Goal: Information Seeking & Learning: Find specific fact

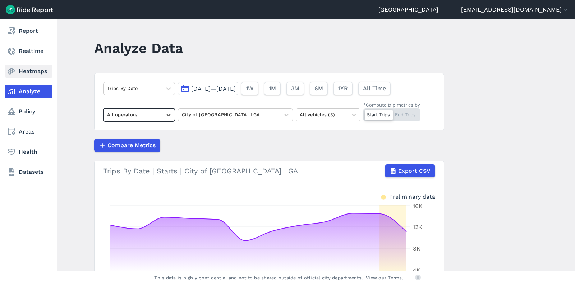
scroll to position [101, 0]
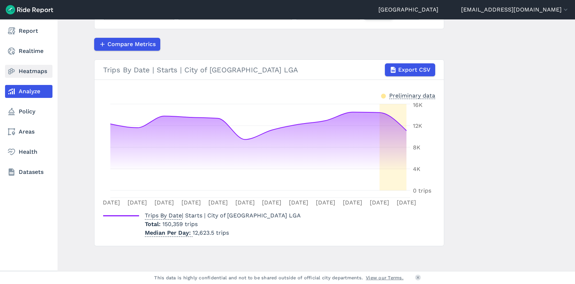
click at [37, 69] on link "Heatmaps" at bounding box center [28, 71] width 47 height 13
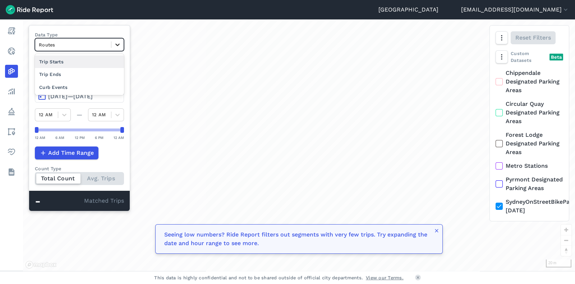
click at [117, 46] on icon at bounding box center [117, 44] width 7 height 7
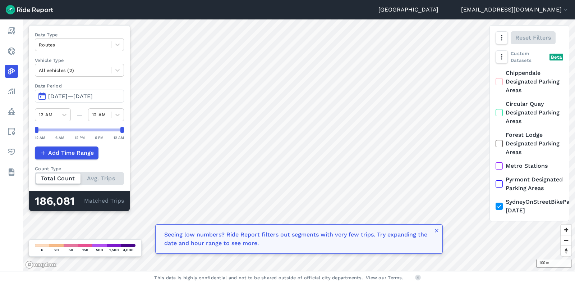
click at [85, 94] on span "[DATE]—[DATE]" at bounding box center [70, 96] width 45 height 7
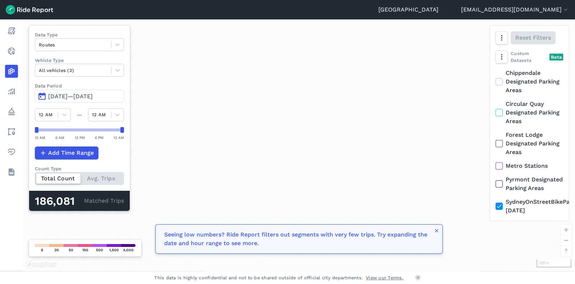
click at [70, 94] on span "[DATE]—[DATE]" at bounding box center [70, 96] width 45 height 7
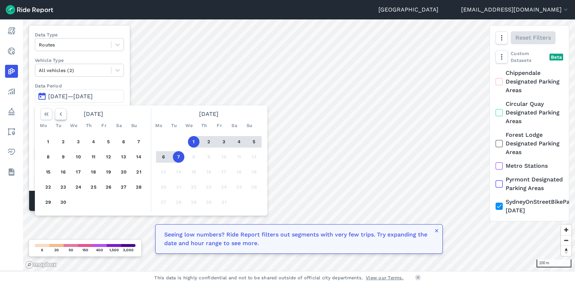
click at [61, 113] on icon "button" at bounding box center [60, 113] width 7 height 7
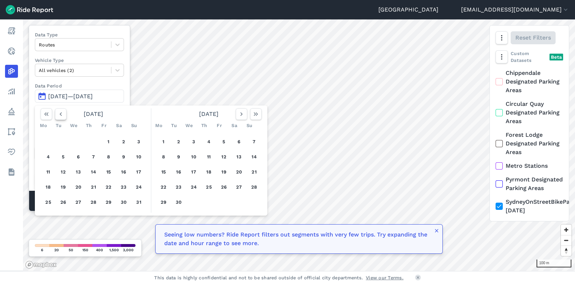
click at [61, 113] on icon "button" at bounding box center [60, 113] width 7 height 7
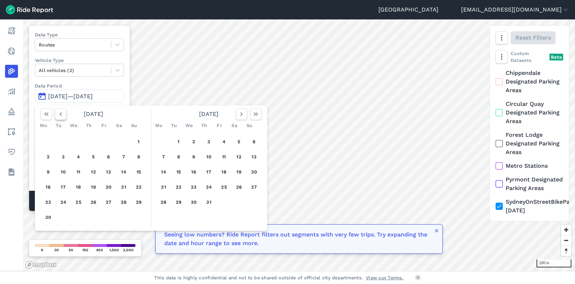
click at [61, 113] on icon "button" at bounding box center [60, 113] width 7 height 7
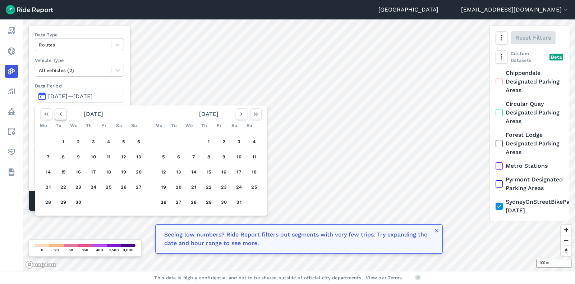
click at [61, 113] on icon "button" at bounding box center [60, 113] width 7 height 7
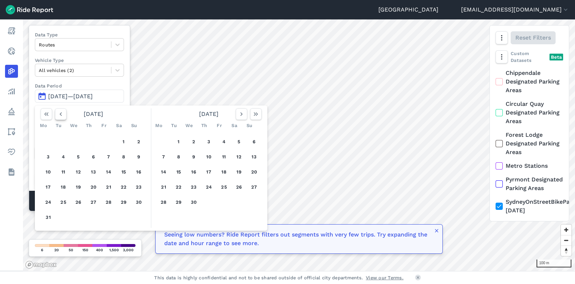
click at [61, 113] on icon "button" at bounding box center [60, 113] width 7 height 7
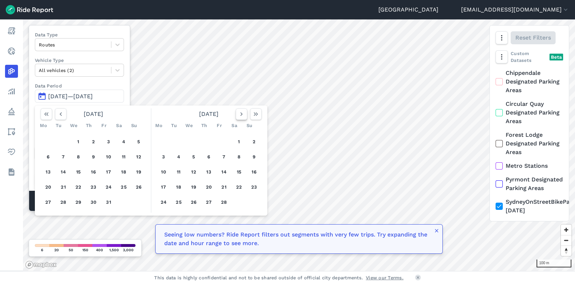
click at [241, 114] on use "button" at bounding box center [242, 114] width 2 height 4
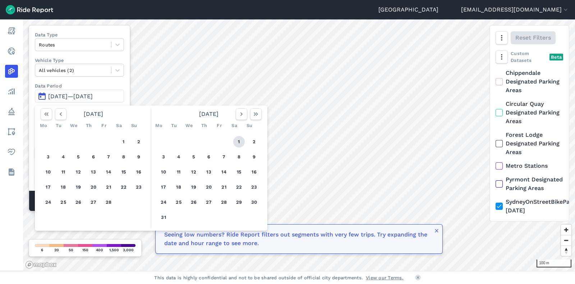
click at [239, 140] on button "1" at bounding box center [239, 142] width 12 height 12
click at [243, 110] on icon "button" at bounding box center [241, 113] width 7 height 7
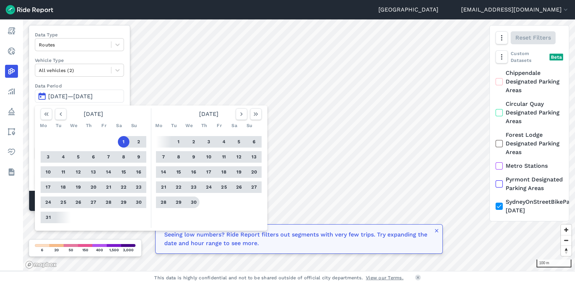
click at [193, 200] on button "30" at bounding box center [194, 202] width 12 height 12
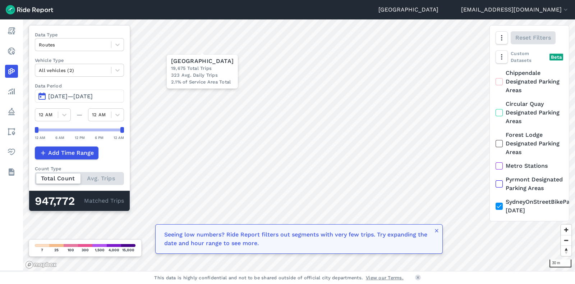
click at [197, 69] on div "30 m × [GEOGRAPHIC_DATA] 19,675 Total Trips 323 Avg. Daily Trips 2.1% of Servic…" at bounding box center [299, 144] width 552 height 251
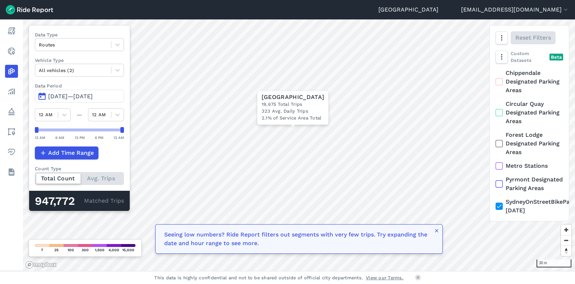
click at [93, 96] on span "[DATE]—[DATE]" at bounding box center [70, 96] width 45 height 7
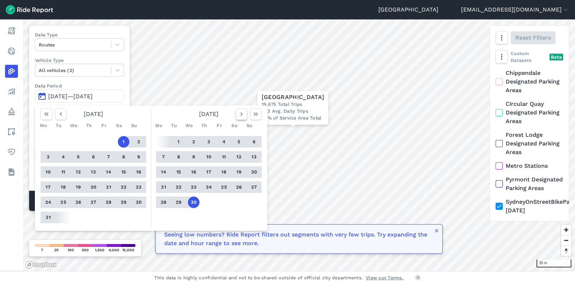
click at [238, 114] on icon "button" at bounding box center [241, 113] width 7 height 7
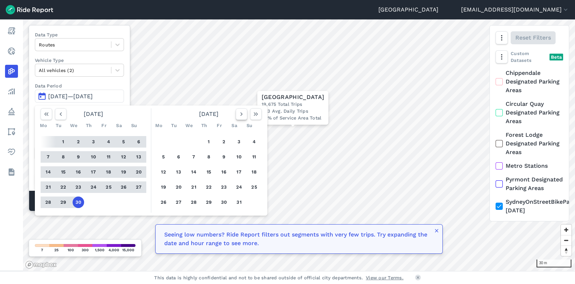
click at [238, 114] on icon "button" at bounding box center [241, 113] width 7 height 7
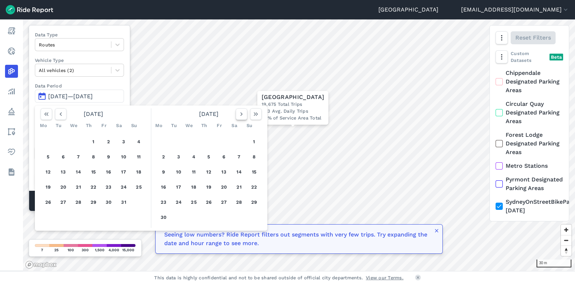
click at [238, 114] on icon "button" at bounding box center [241, 113] width 7 height 7
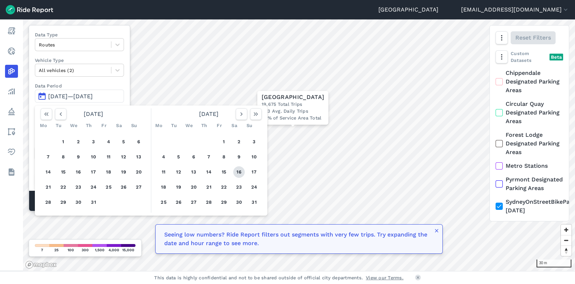
click at [238, 173] on button "16" at bounding box center [239, 172] width 12 height 12
click at [244, 116] on icon "button" at bounding box center [241, 113] width 7 height 7
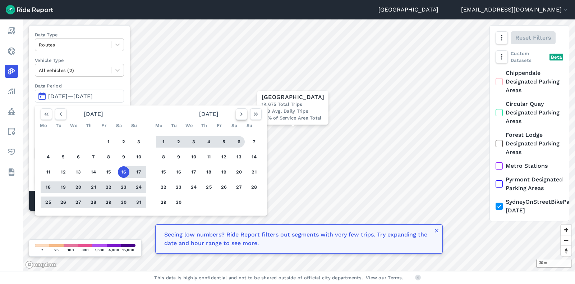
click at [243, 113] on icon "button" at bounding box center [241, 113] width 7 height 7
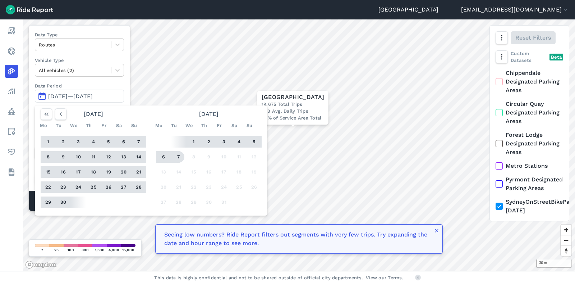
click at [176, 154] on button "7" at bounding box center [179, 157] width 12 height 12
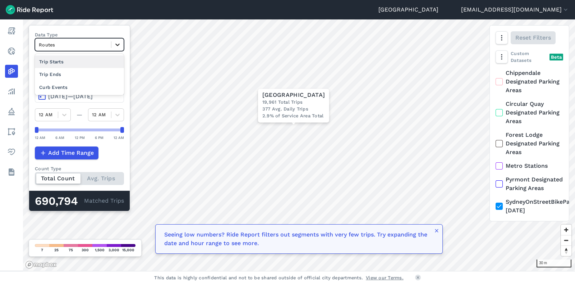
click at [123, 43] on div at bounding box center [117, 44] width 12 height 12
click at [78, 89] on div "Curb Events" at bounding box center [79, 87] width 89 height 13
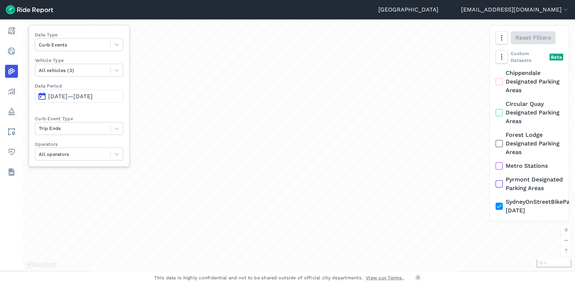
click at [78, 90] on button "[DATE]—[DATE]" at bounding box center [79, 96] width 88 height 13
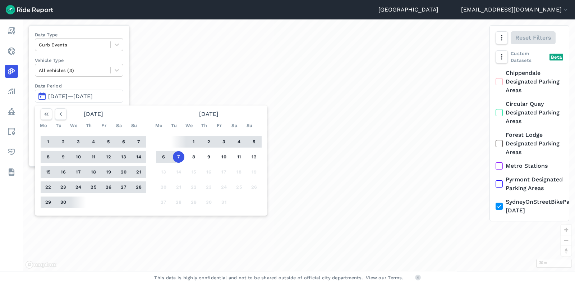
click at [106, 81] on div "Data Type Curb Events Vehicle Type All vehicles (3) Data Period [DATE]—[DATE] […" at bounding box center [79, 95] width 101 height 141
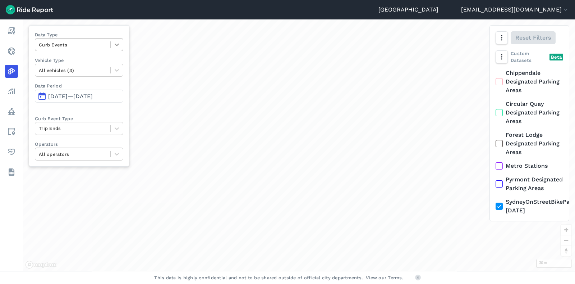
click at [118, 50] on div at bounding box center [117, 44] width 12 height 12
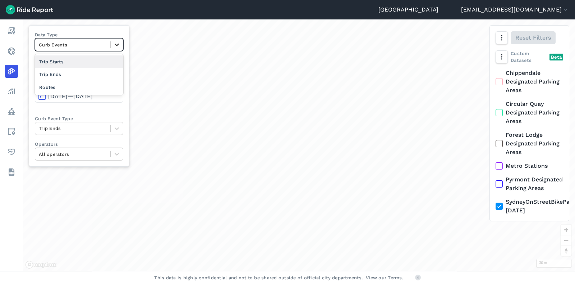
click at [118, 50] on div at bounding box center [117, 44] width 12 height 12
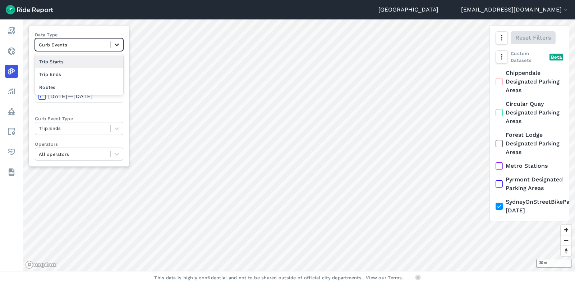
click at [120, 42] on icon at bounding box center [116, 44] width 7 height 7
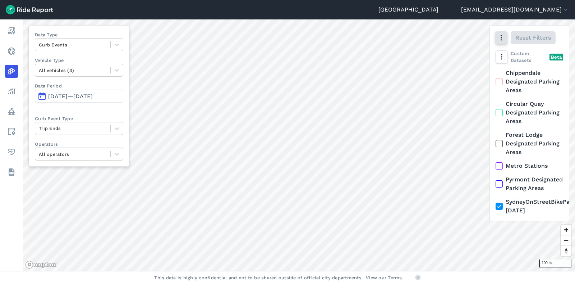
click at [502, 38] on icon "button" at bounding box center [501, 37] width 7 height 7
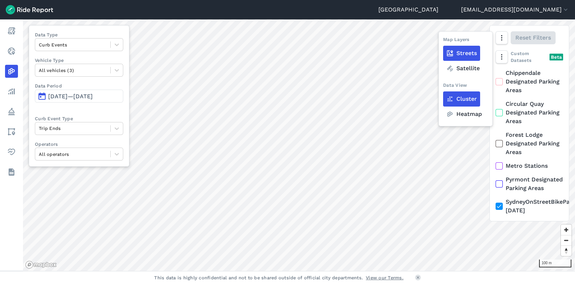
click at [460, 115] on label "Heatmap" at bounding box center [464, 113] width 42 height 15
click at [443, 41] on input "Heatmap" at bounding box center [443, 38] width 0 height 5
click at [568, 242] on span "Zoom out" at bounding box center [566, 240] width 10 height 10
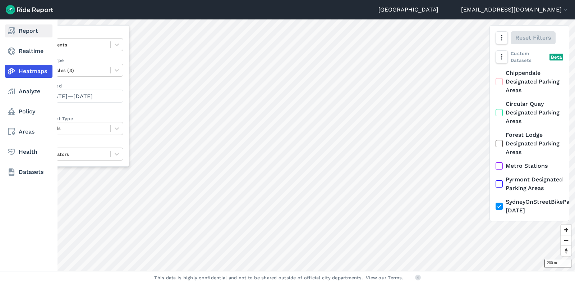
click at [36, 35] on link "Report" at bounding box center [28, 30] width 47 height 13
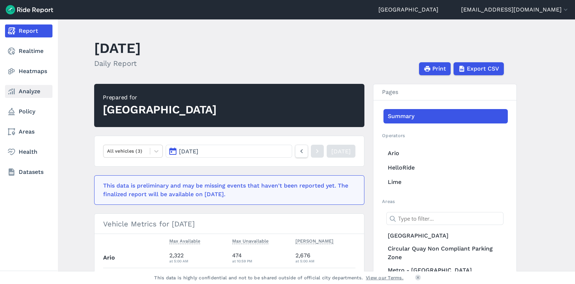
click at [28, 87] on link "Analyze" at bounding box center [28, 91] width 47 height 13
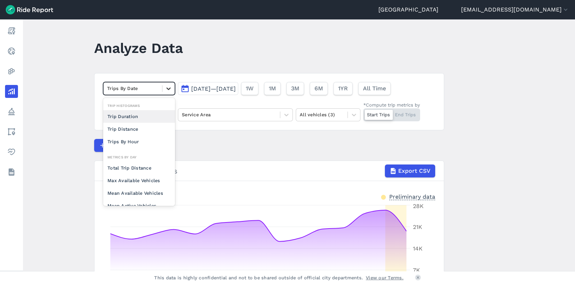
click at [167, 88] on icon at bounding box center [169, 88] width 4 height 3
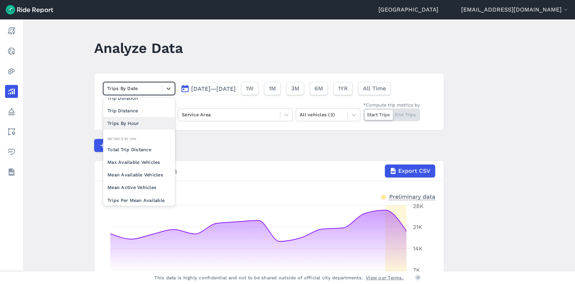
scroll to position [20, 0]
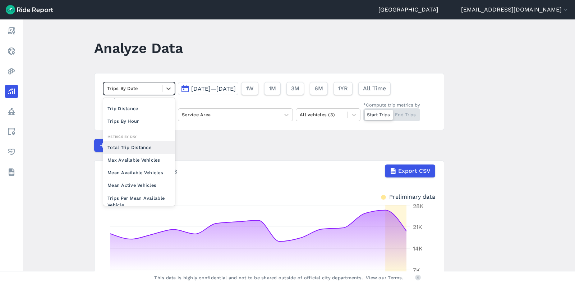
click at [142, 147] on div "Total Trip Distance" at bounding box center [139, 147] width 72 height 13
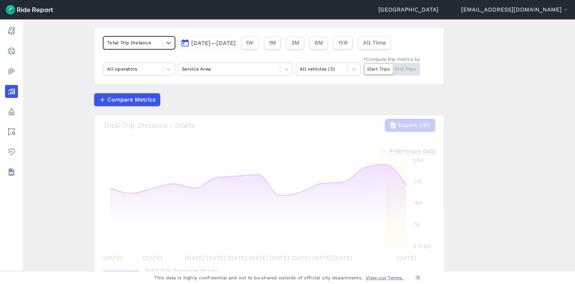
scroll to position [35, 0]
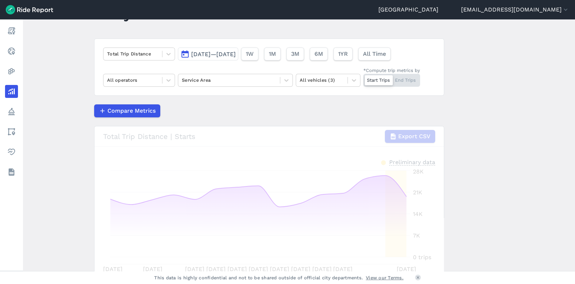
click at [234, 55] on span "[DATE]—[DATE]" at bounding box center [213, 54] width 45 height 7
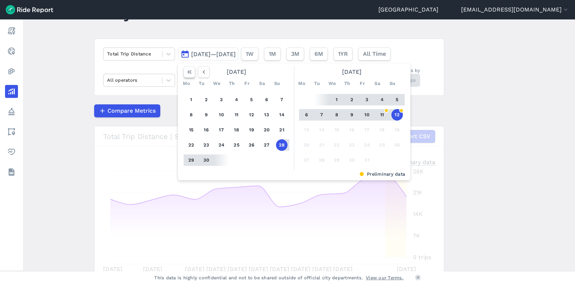
click at [186, 72] on icon "button" at bounding box center [189, 71] width 7 height 7
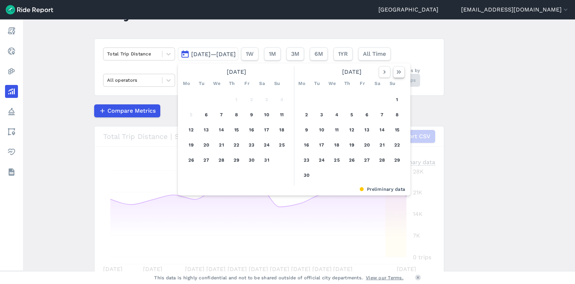
click at [398, 70] on use "button" at bounding box center [399, 72] width 4 height 4
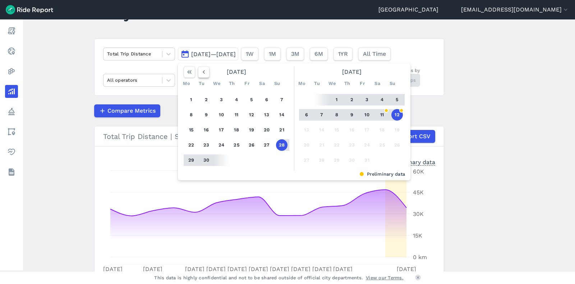
click at [206, 74] on icon "button" at bounding box center [203, 71] width 7 height 7
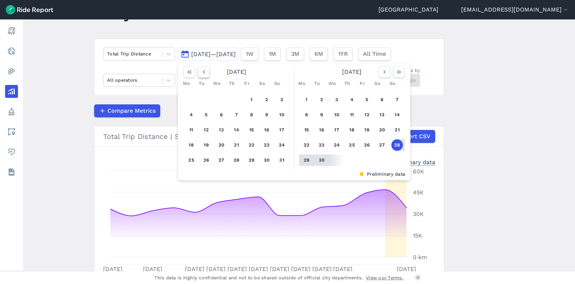
click at [206, 74] on icon "button" at bounding box center [203, 71] width 7 height 7
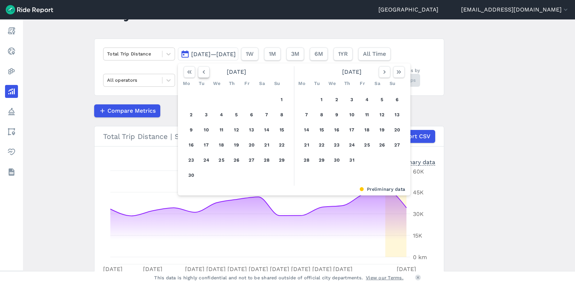
click at [206, 74] on icon "button" at bounding box center [203, 71] width 7 height 7
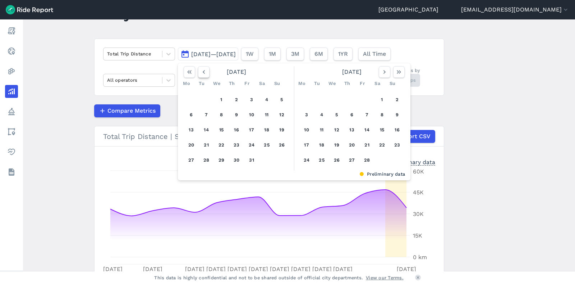
click at [206, 74] on icon "button" at bounding box center [203, 71] width 7 height 7
click at [336, 97] on button "1" at bounding box center [337, 100] width 12 height 12
click at [399, 75] on button "button" at bounding box center [399, 72] width 12 height 12
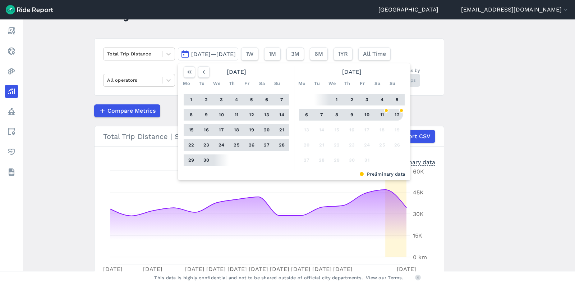
click at [395, 115] on button "12" at bounding box center [398, 115] width 12 height 12
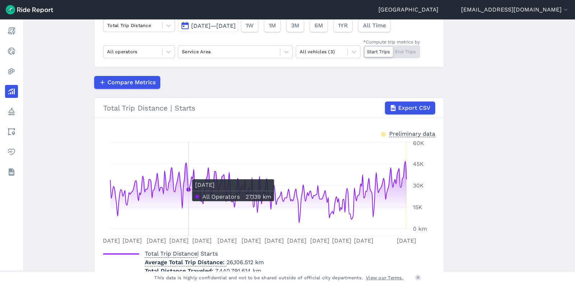
scroll to position [63, 0]
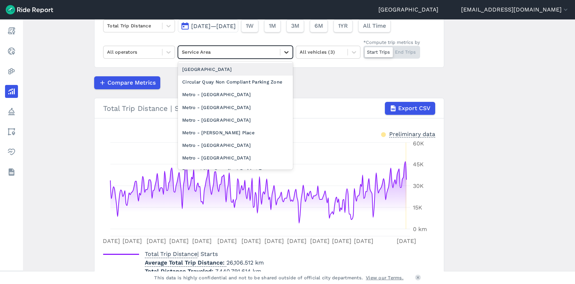
click at [290, 55] on div at bounding box center [287, 52] width 12 height 12
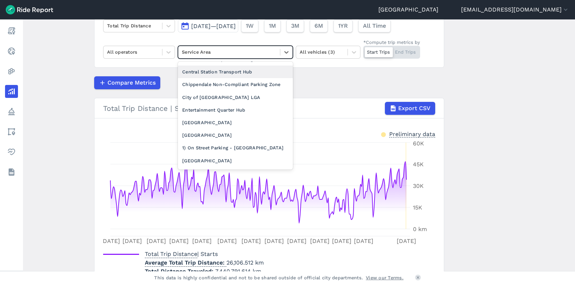
scroll to position [138, 0]
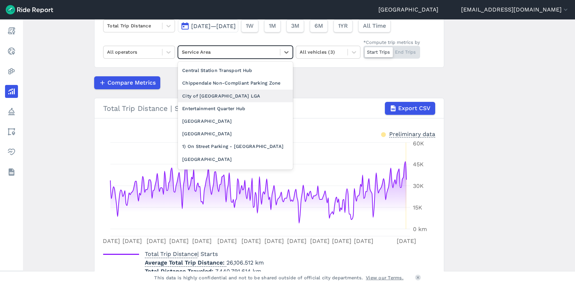
click at [228, 102] on div "City of [GEOGRAPHIC_DATA] LGA" at bounding box center [235, 96] width 115 height 13
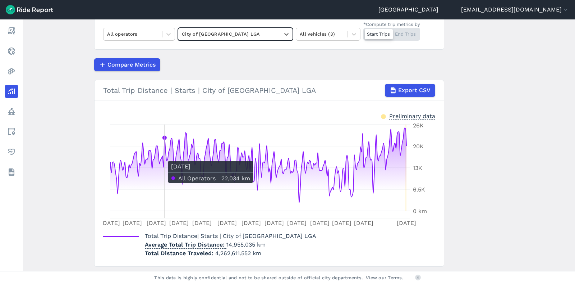
scroll to position [101, 0]
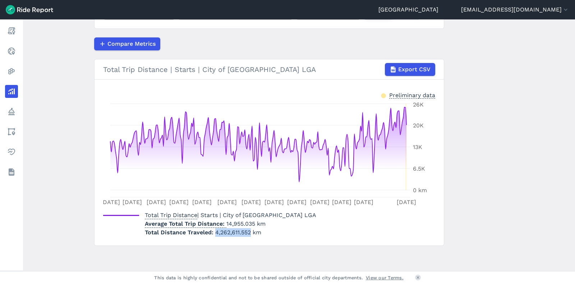
drag, startPoint x: 250, startPoint y: 233, endPoint x: 213, endPoint y: 234, distance: 36.7
click at [215, 234] on span "4,262,611.552 km" at bounding box center [238, 232] width 46 height 7
copy span "4,262,611.552"
